Goal: Task Accomplishment & Management: Use online tool/utility

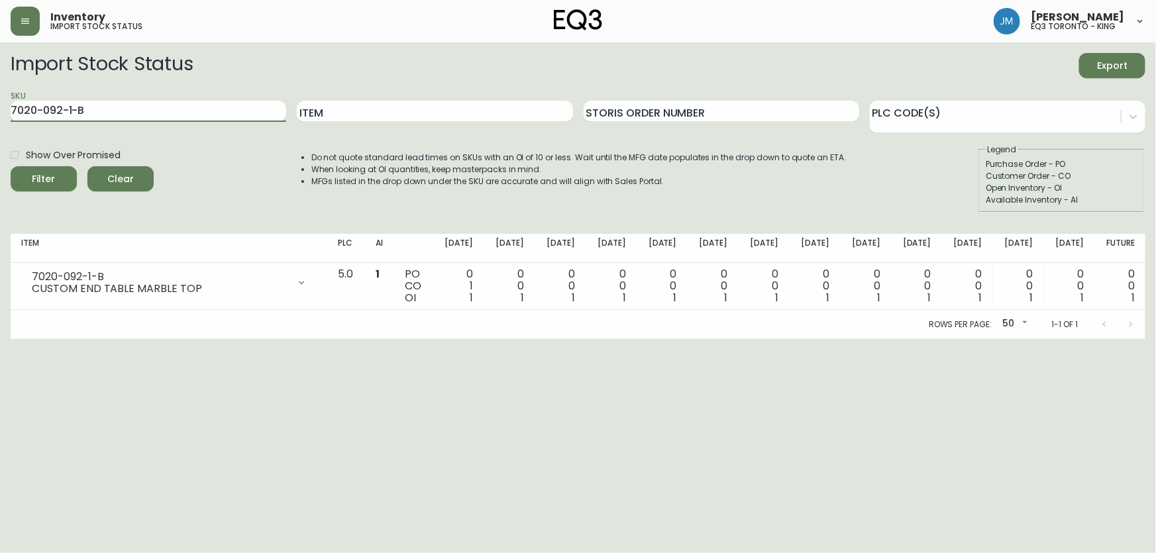
click at [97, 120] on input "7020-092-1-B" at bounding box center [149, 111] width 276 height 21
click at [97, 119] on input "7020-092-1-B" at bounding box center [149, 111] width 276 height 21
type input "7"
click at [348, 117] on input "Item" at bounding box center [435, 111] width 276 height 21
type input "pi"
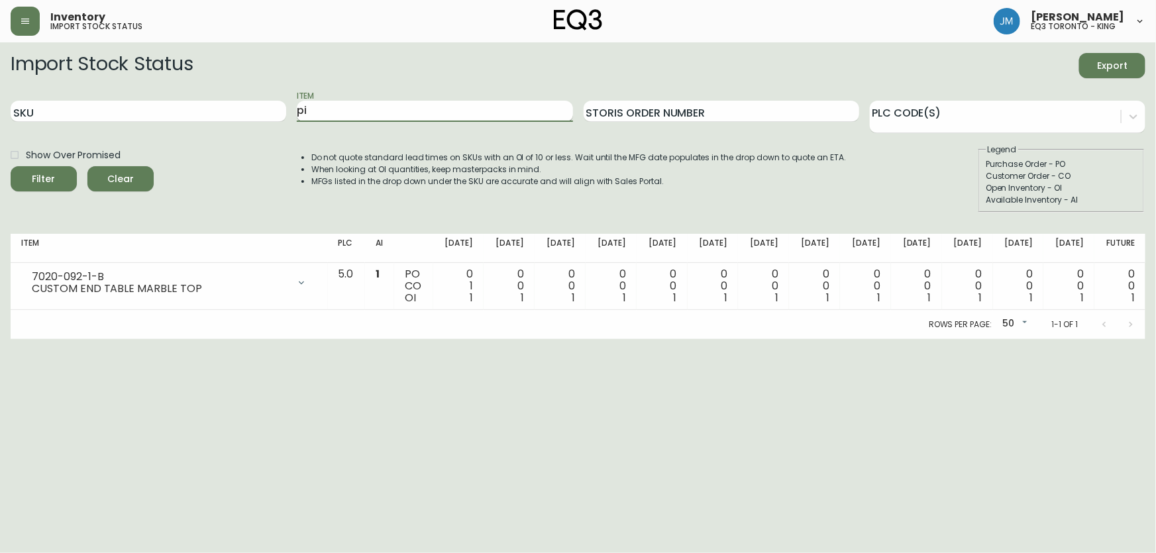
click at [11, 166] on button "Filter" at bounding box center [44, 178] width 66 height 25
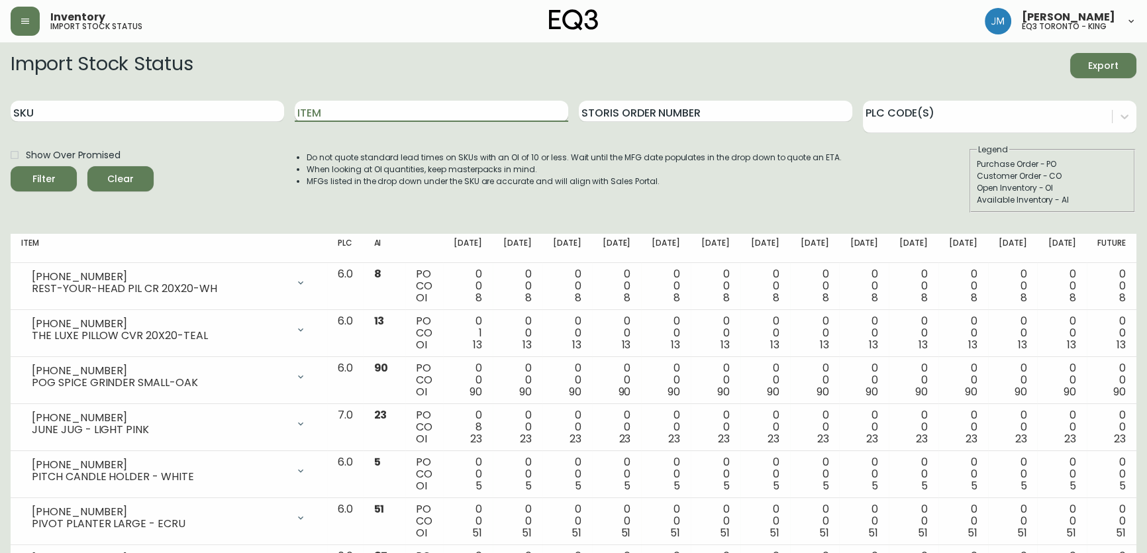
click at [309, 110] on input "Item" at bounding box center [432, 111] width 274 height 21
click at [11, 166] on button "Filter" at bounding box center [44, 178] width 66 height 25
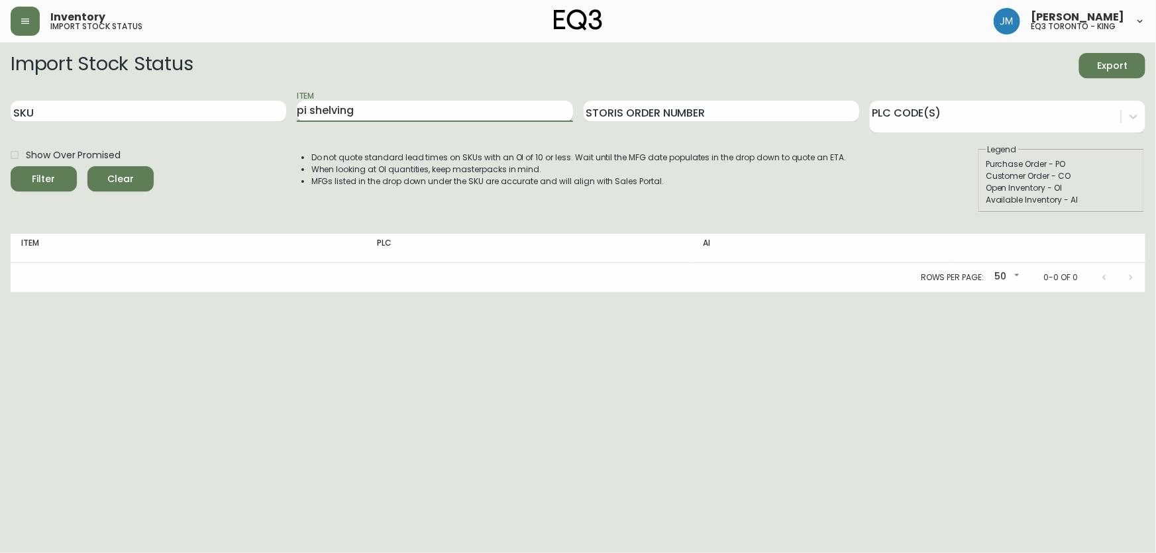
click at [378, 110] on input "pi shelving" at bounding box center [435, 111] width 276 height 21
type input "pi"
click at [11, 166] on button "Filter" at bounding box center [44, 178] width 66 height 25
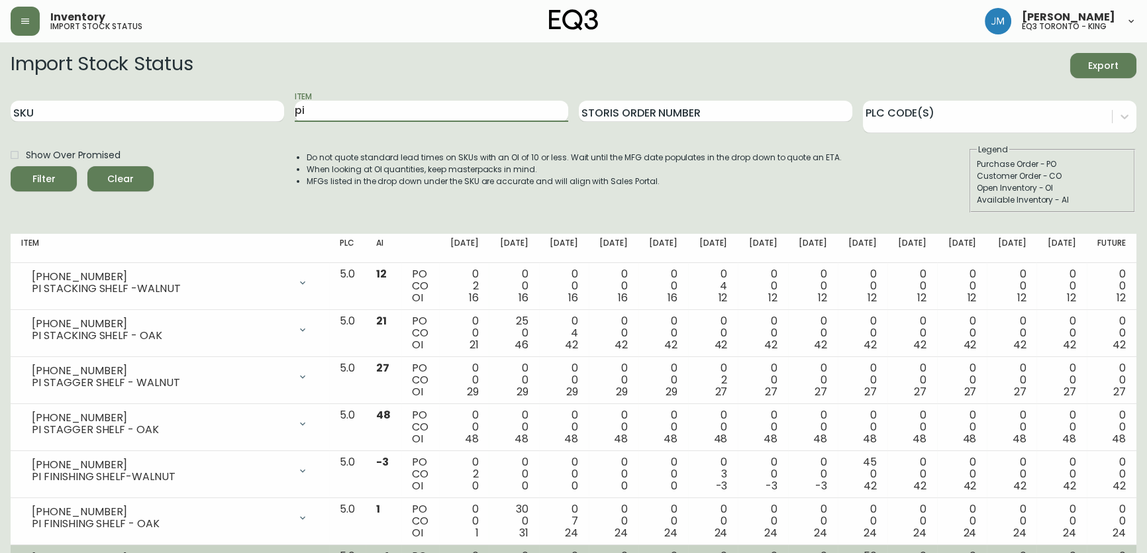
scroll to position [120, 0]
